Goal: Task Accomplishment & Management: Use online tool/utility

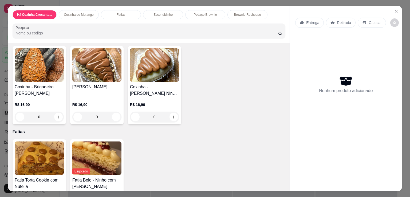
scroll to position [249, 0]
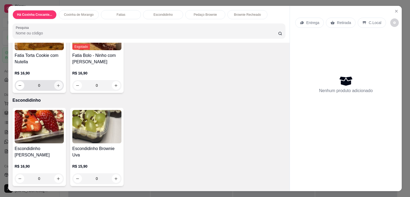
click at [60, 83] on button "increase-product-quantity" at bounding box center [58, 85] width 9 height 9
type input "1"
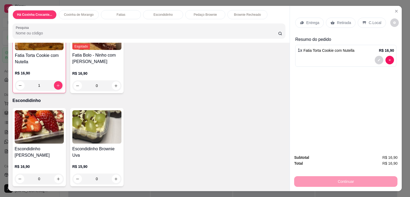
click at [306, 21] on p "Entrega" at bounding box center [312, 22] width 13 height 5
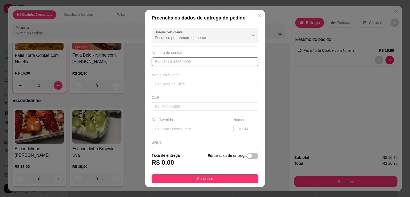
click at [179, 60] on input "text" at bounding box center [205, 61] width 107 height 9
type input "[PHONE_NUMBER]"
click at [170, 84] on input "text" at bounding box center [205, 84] width 107 height 9
type input "Jef"
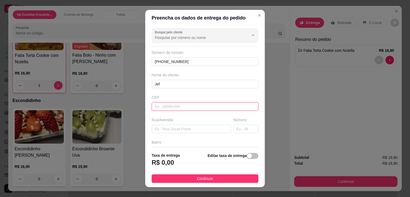
click at [178, 106] on input "text" at bounding box center [205, 106] width 107 height 9
type input "04184000"
type input "Rua [PERSON_NAME]"
type input "[GEOGRAPHIC_DATA][PERSON_NAME]"
type input "[GEOGRAPHIC_DATA]"
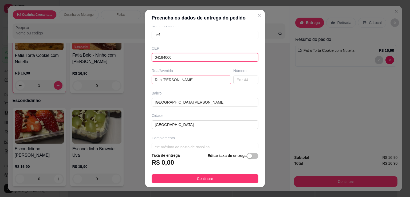
scroll to position [57, 0]
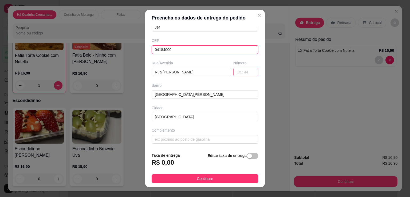
type input "04184000"
click at [236, 71] on input "text" at bounding box center [245, 72] width 25 height 9
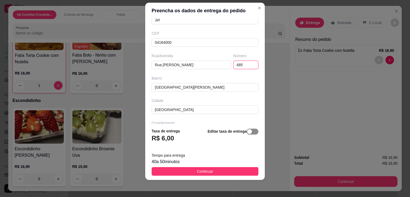
type input "485"
click at [247, 132] on div "button" at bounding box center [249, 131] width 5 height 5
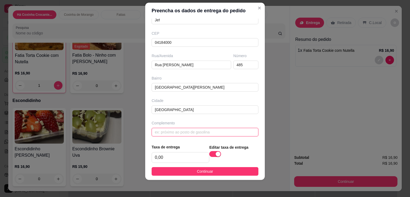
click at [178, 131] on input "text" at bounding box center [205, 132] width 107 height 9
type input "A"
type input "APTO 13 TORRE 4"
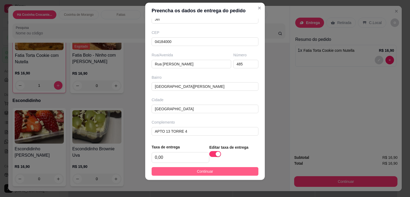
click at [221, 170] on button "Continuar" at bounding box center [205, 171] width 107 height 9
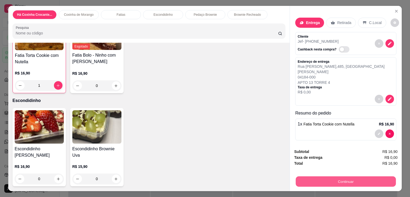
click at [339, 176] on button "Continuar" at bounding box center [346, 181] width 100 height 10
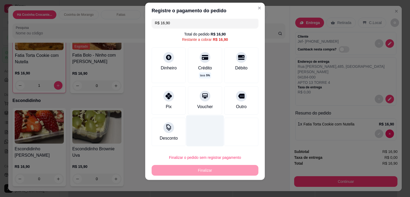
scroll to position [0, 0]
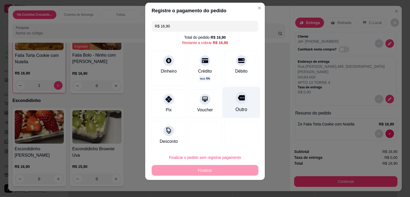
click at [236, 102] on div at bounding box center [242, 98] width 12 height 12
type input "R$ 0,00"
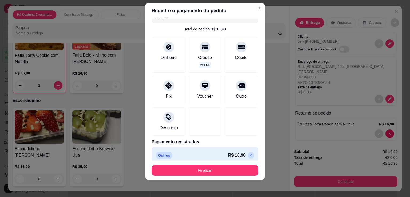
scroll to position [13, 0]
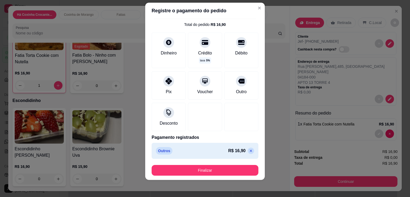
click at [213, 154] on div "Outros R$ 16,90" at bounding box center [205, 151] width 107 height 16
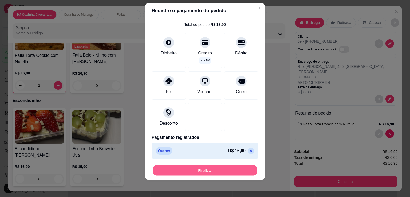
click at [220, 168] on button "Finalizar" at bounding box center [205, 170] width 104 height 10
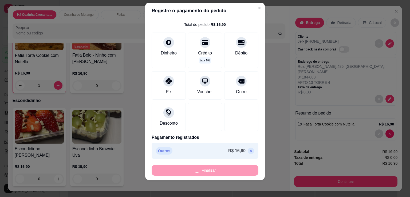
type input "0"
type input "-R$ 16,90"
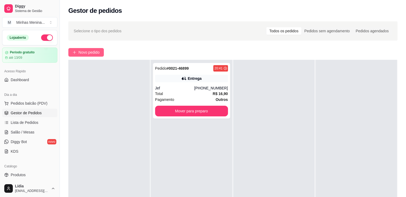
click at [91, 50] on span "Novo pedido" at bounding box center [89, 52] width 21 height 6
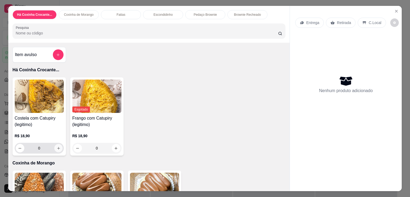
click at [57, 146] on icon "increase-product-quantity" at bounding box center [58, 148] width 4 height 4
type input "1"
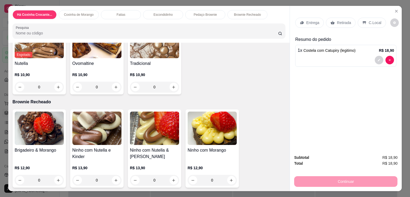
scroll to position [429, 0]
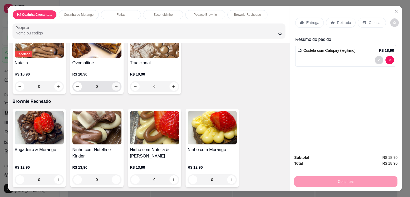
click at [112, 84] on button "increase-product-quantity" at bounding box center [116, 87] width 8 height 8
type input "1"
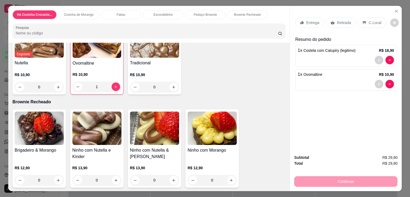
click at [308, 18] on div "Entrega" at bounding box center [309, 23] width 29 height 10
click at [303, 21] on div "Entrega" at bounding box center [309, 23] width 29 height 10
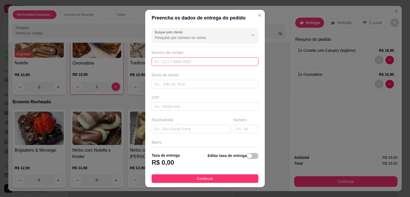
click at [174, 63] on input "text" at bounding box center [205, 61] width 107 height 9
type input "[PHONE_NUMBER]"
click at [180, 84] on input "text" at bounding box center [205, 84] width 107 height 9
type input "a"
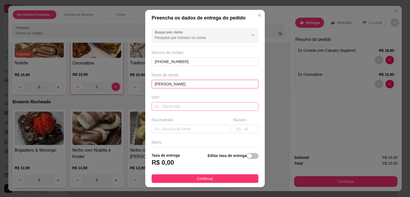
type input "[PERSON_NAME]"
click at [194, 107] on input "text" at bounding box center [205, 106] width 107 height 9
type input "04184000"
type input "Rua [PERSON_NAME]"
type input "[GEOGRAPHIC_DATA][PERSON_NAME]"
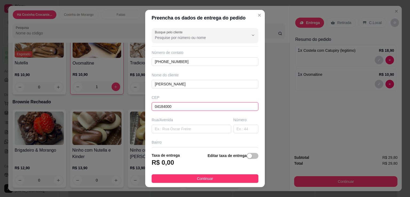
type input "[GEOGRAPHIC_DATA]"
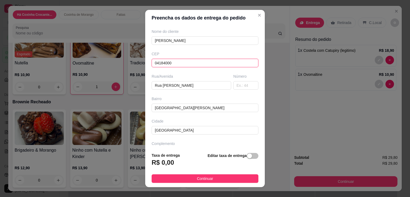
scroll to position [57, 0]
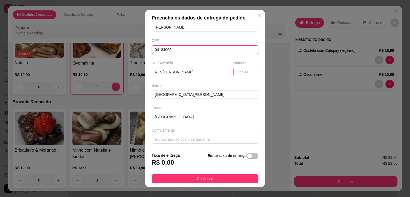
type input "04184000"
click at [233, 70] on input "text" at bounding box center [245, 72] width 25 height 9
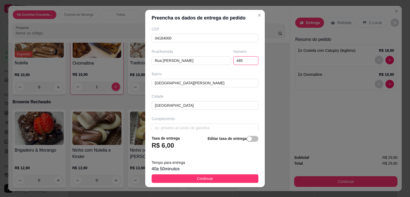
scroll to position [74, 0]
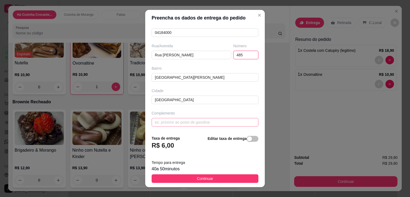
type input "485"
click at [186, 120] on input "text" at bounding box center [205, 122] width 107 height 9
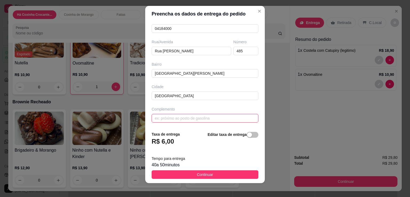
scroll to position [7, 0]
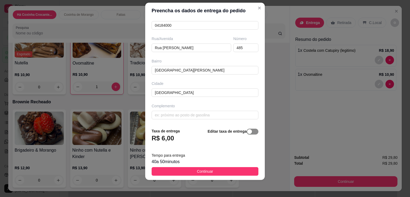
click at [250, 130] on span "button" at bounding box center [253, 132] width 12 height 6
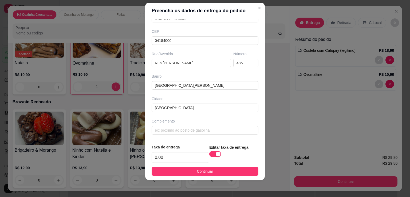
scroll to position [58, 0]
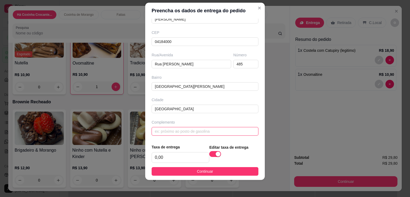
click at [191, 133] on input "text" at bounding box center [205, 131] width 107 height 9
type input "APTO 74 TORRE 4"
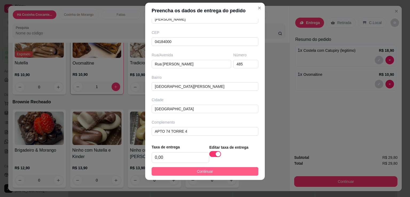
click at [202, 170] on span "Continuar" at bounding box center [205, 172] width 16 height 6
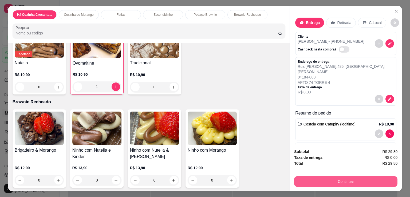
click at [329, 179] on button "Continuar" at bounding box center [345, 181] width 103 height 11
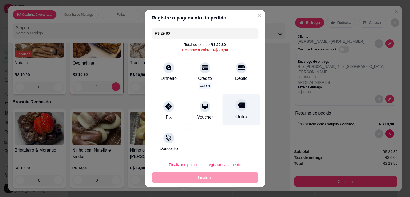
click at [225, 109] on div "Outro" at bounding box center [242, 109] width 38 height 31
type input "R$ 0,00"
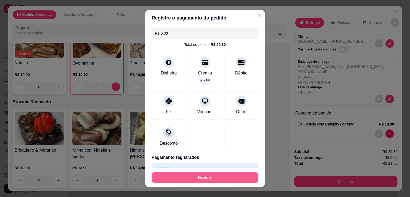
click at [213, 177] on button "Finalizar" at bounding box center [205, 177] width 107 height 11
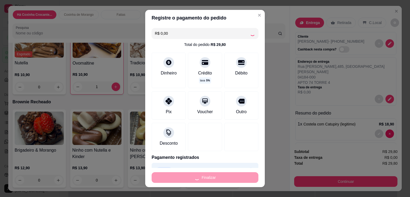
type input "0"
type input "-R$ 29,80"
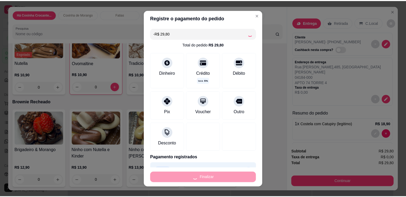
scroll to position [428, 0]
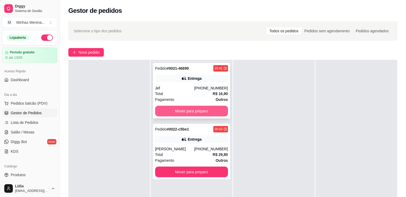
click at [202, 110] on button "Mover para preparo" at bounding box center [191, 111] width 73 height 11
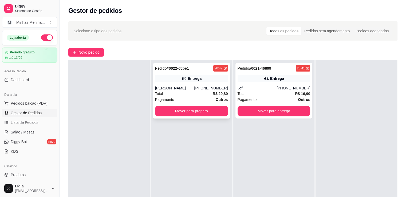
click at [201, 171] on div "Pedido # 0022-c5be1 20:42 Entrega [PERSON_NAME] [PHONE_NUMBER] Total R$ 29,80 P…" at bounding box center [191, 158] width 81 height 197
click at [209, 115] on button "Mover para preparo" at bounding box center [191, 111] width 71 height 10
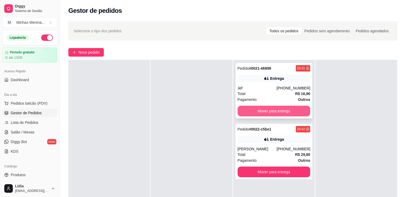
click at [245, 114] on button "Mover para entrega" at bounding box center [274, 111] width 73 height 11
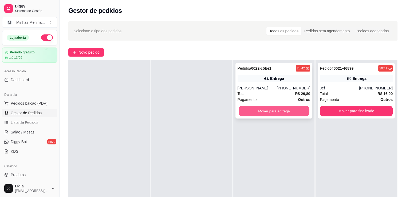
click at [280, 114] on button "Mover para entrega" at bounding box center [274, 111] width 71 height 10
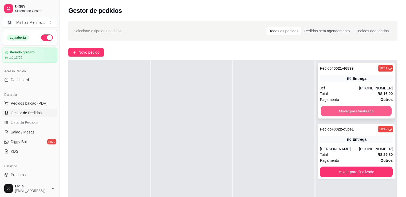
click at [356, 114] on button "Mover para finalizado" at bounding box center [356, 111] width 71 height 10
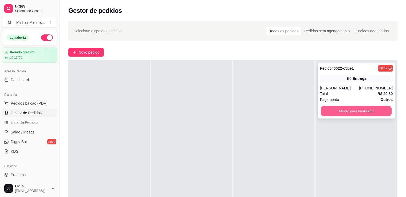
click at [360, 114] on button "Mover para finalizado" at bounding box center [356, 111] width 71 height 10
